Goal: Find specific page/section: Find specific page/section

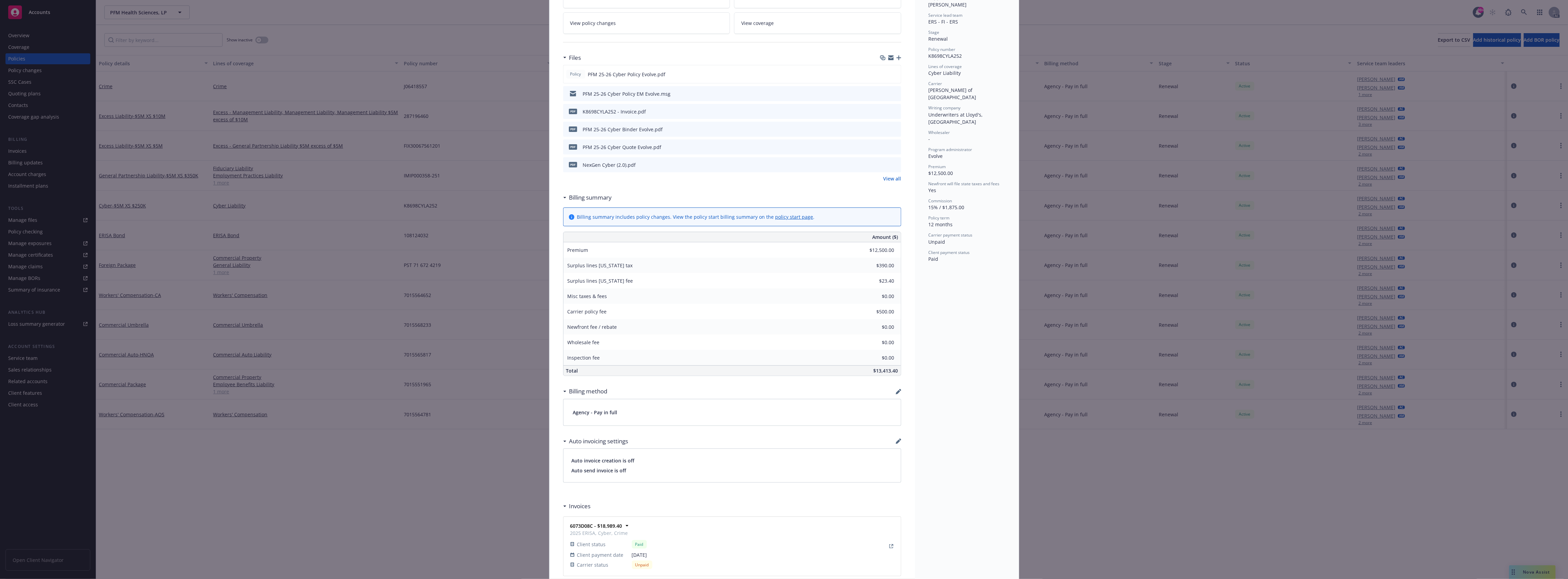
click at [512, 100] on div "Policy Cyber - $5M XS $250K Add internal notes here... View claims View schedul…" at bounding box center [784, 289] width 1568 height 579
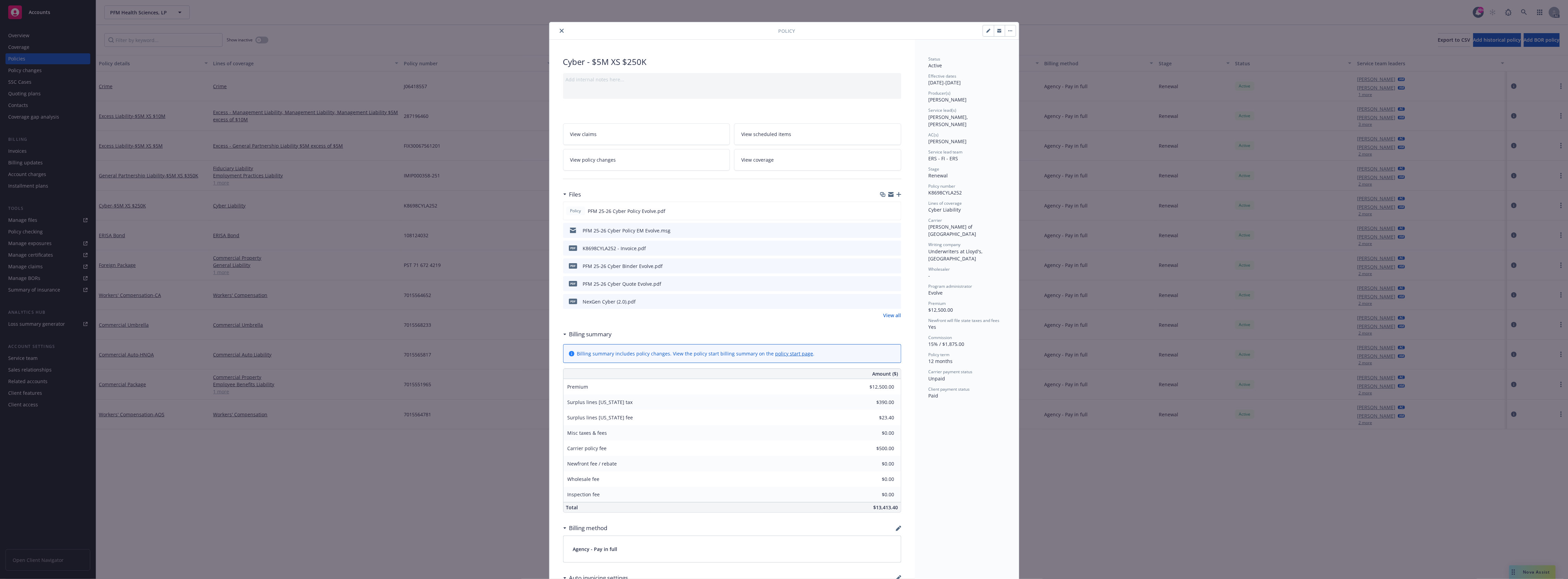
click at [553, 36] on div "Policy" at bounding box center [784, 31] width 469 height 18
click at [558, 33] on button "close" at bounding box center [561, 31] width 8 height 8
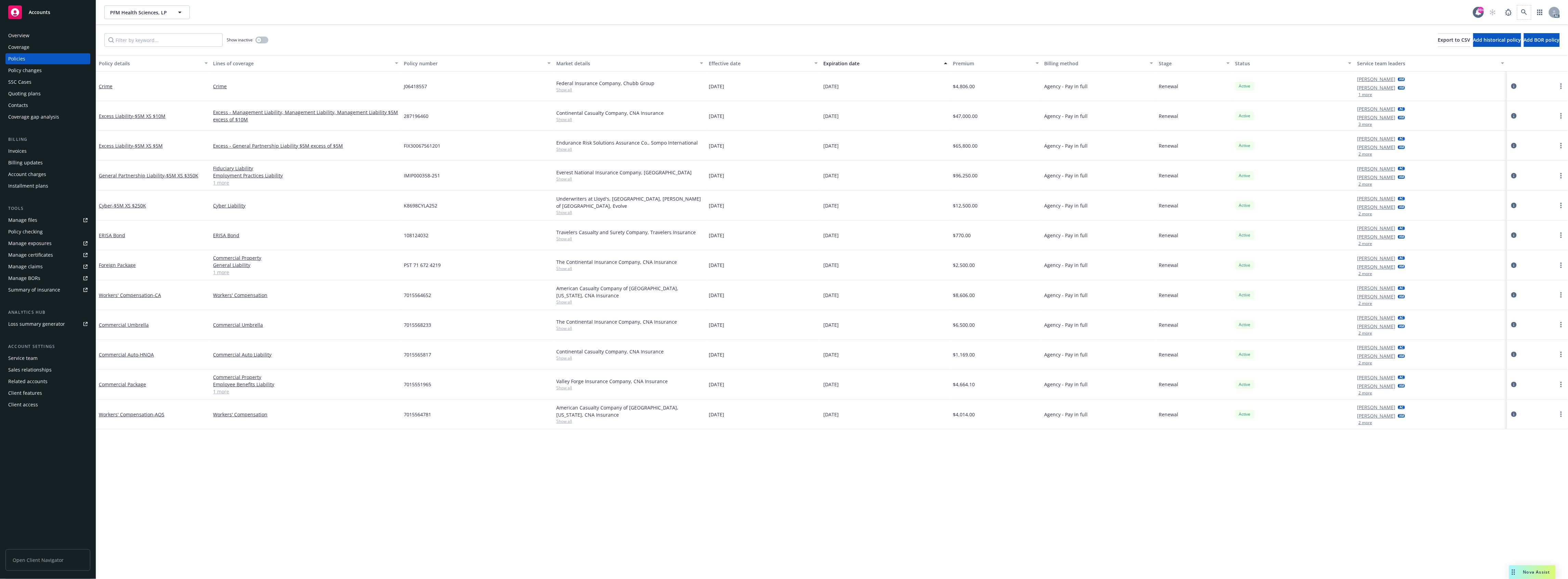
click at [1530, 17] on span at bounding box center [1524, 13] width 14 height 14
click at [1529, 16] on link at bounding box center [1524, 13] width 14 height 14
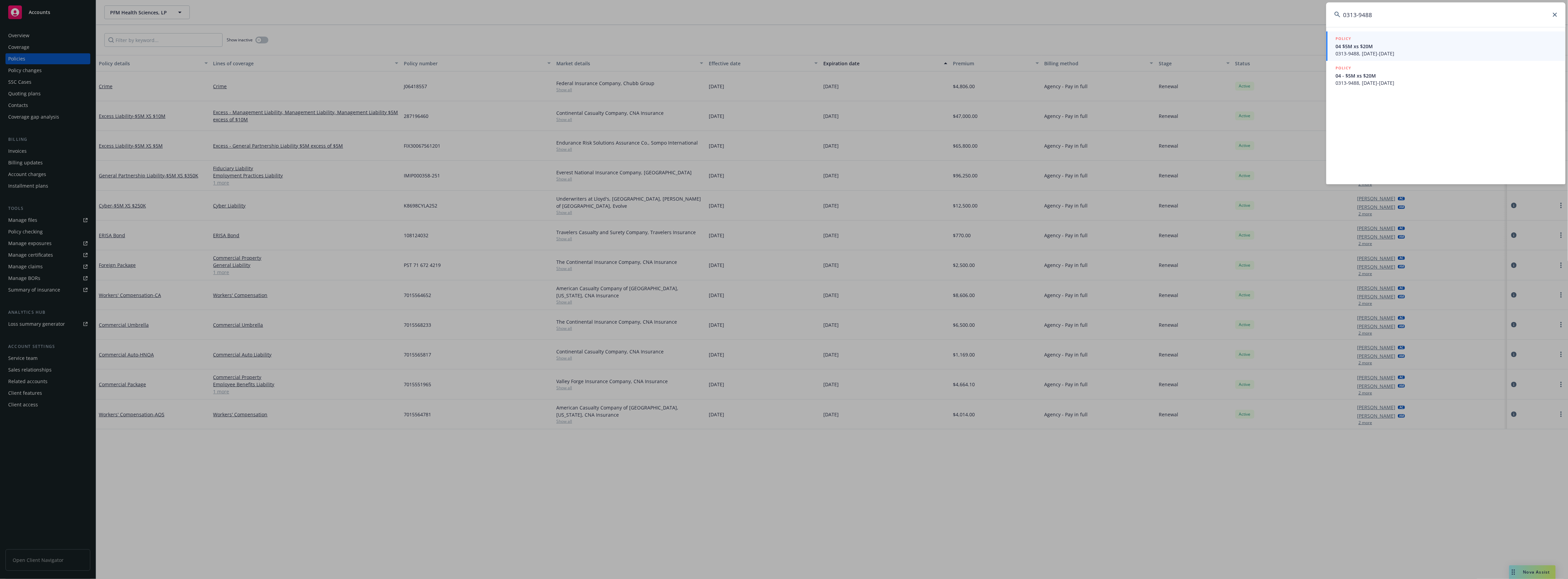
type input "0313-9488"
click at [1427, 53] on span "0313-9488, [DATE]-[DATE]" at bounding box center [1446, 53] width 222 height 7
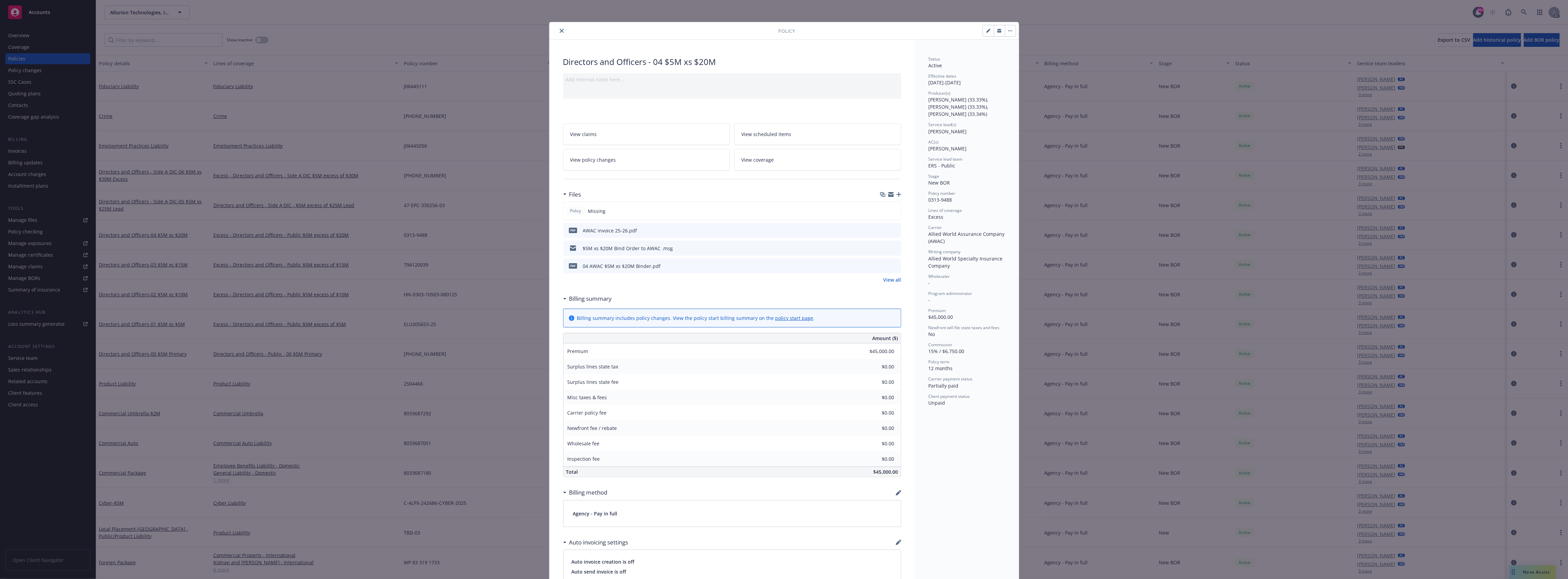
click at [891, 229] on icon "preview file" at bounding box center [895, 230] width 6 height 5
